Goal: Information Seeking & Learning: Learn about a topic

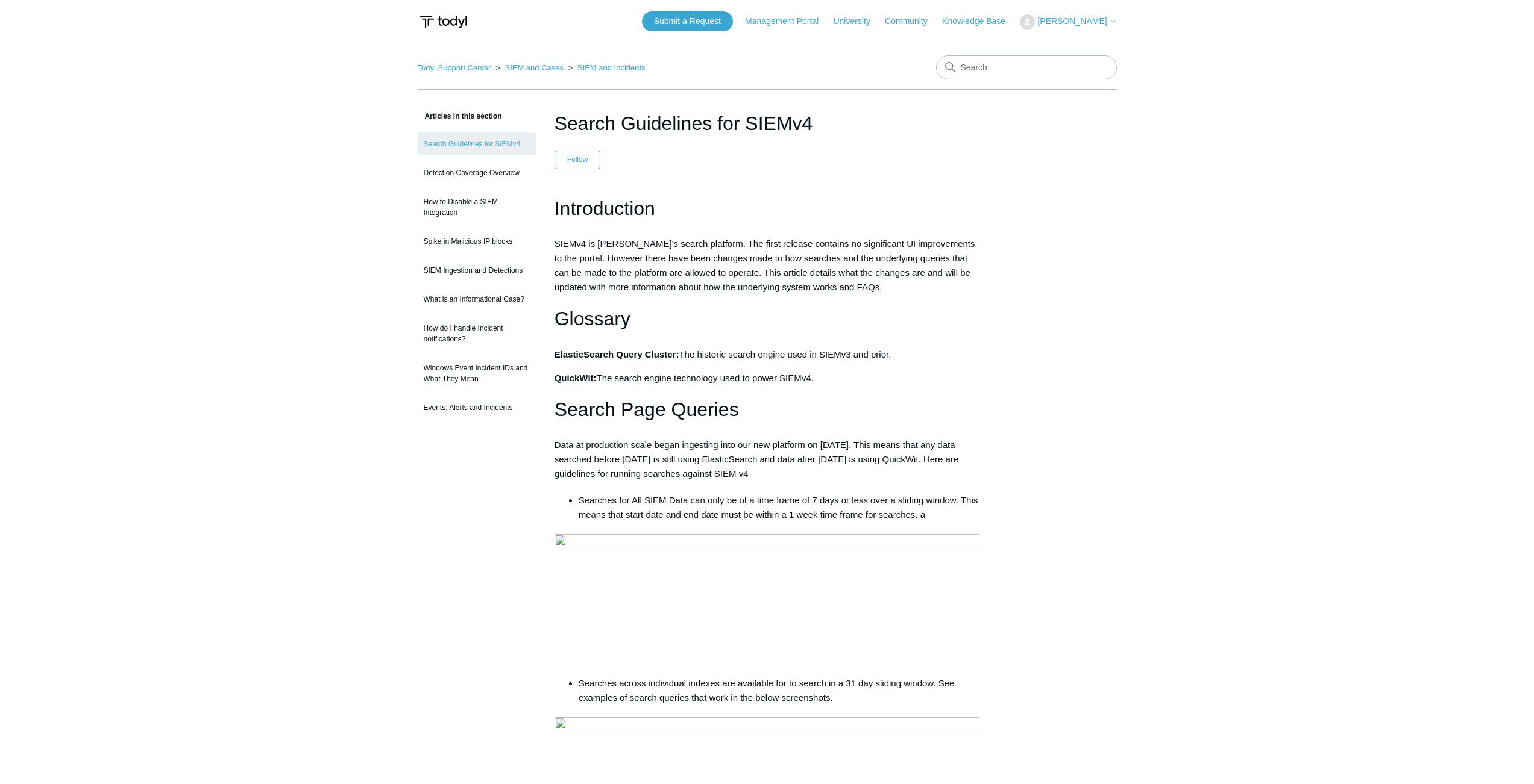
click at [450, 70] on link "Todyl Support Center" at bounding box center [454, 68] width 73 height 9
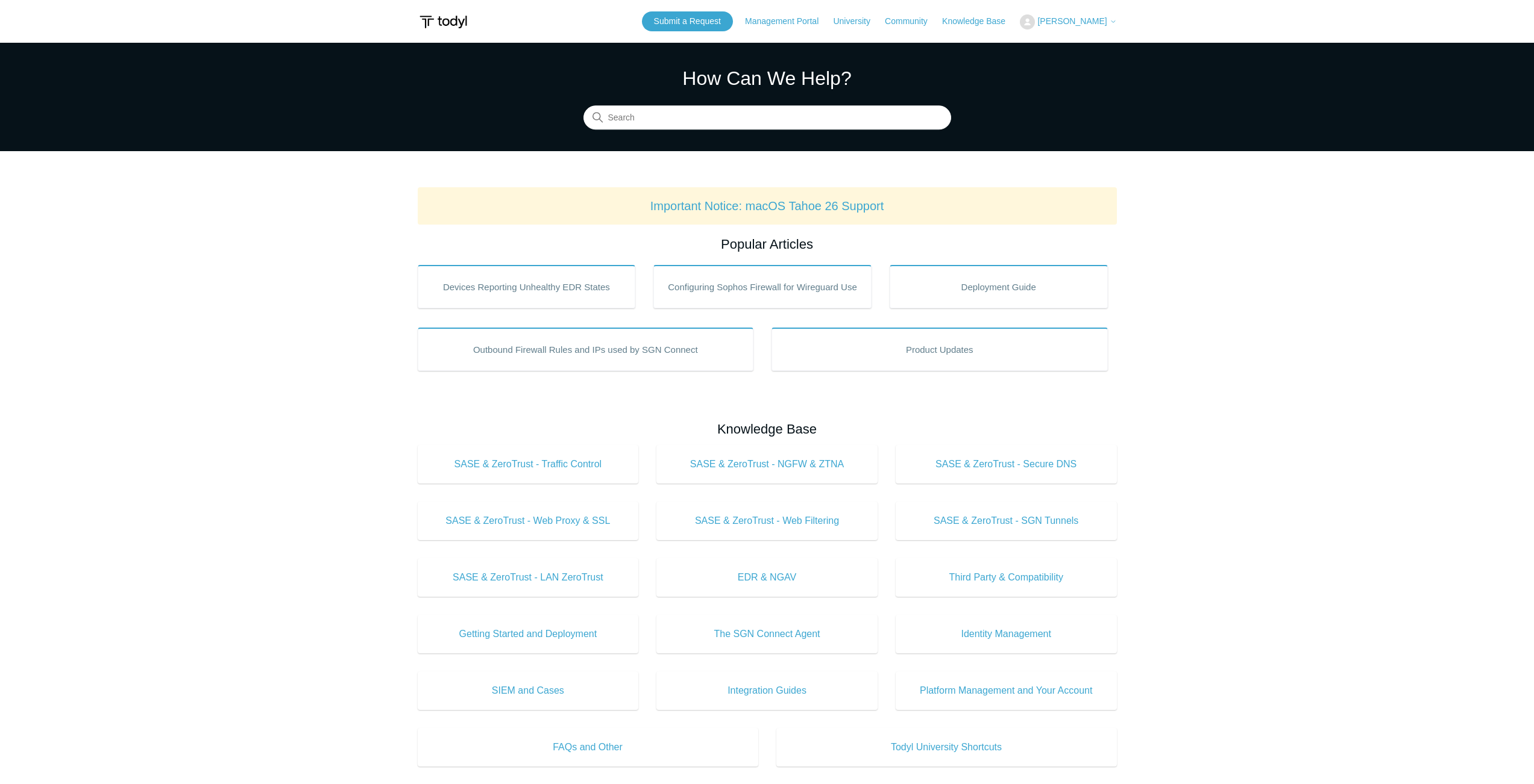
click at [173, 300] on main "Todyl Support Center How Can We Help? Search Important Notice: macOS Tahoe 26 S…" at bounding box center [767, 564] width 1534 height 1043
click at [722, 213] on link "Important Notice: macOS Tahoe 26 Support" at bounding box center [767, 206] width 234 height 13
drag, startPoint x: 329, startPoint y: 194, endPoint x: 331, endPoint y: 169, distance: 25.1
click at [329, 193] on main "Todyl Support Center How Can We Help? Search Important Notice: macOS Tahoe 26 S…" at bounding box center [767, 564] width 1534 height 1043
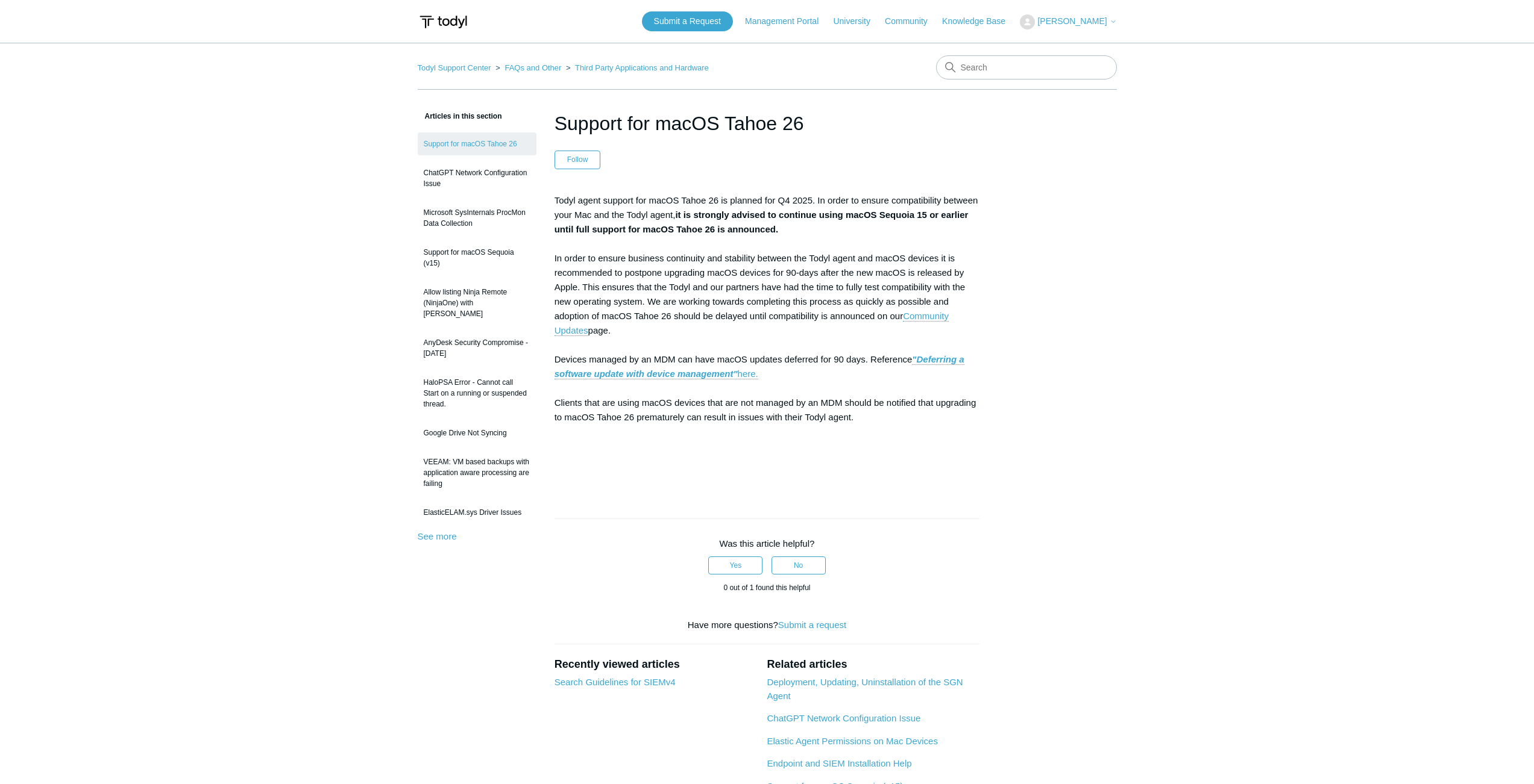
click at [703, 221] on p "Todyl agent support for macOS Tahoe 26 is planned for Q4 2025. In order to ensu…" at bounding box center [767, 337] width 425 height 289
